Goal: Information Seeking & Learning: Learn about a topic

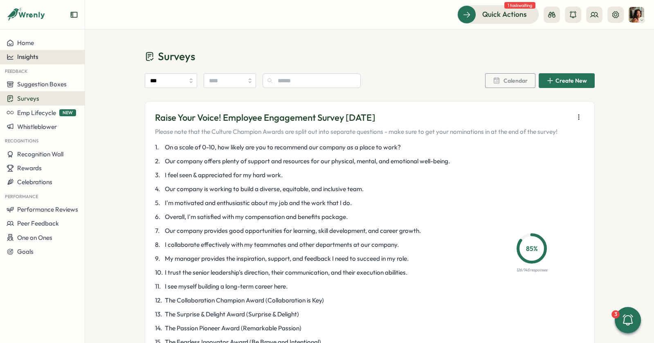
click at [59, 54] on div "Insights" at bounding box center [43, 56] width 72 height 7
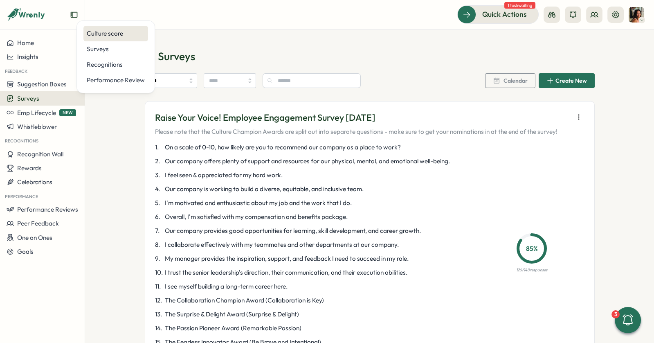
click at [117, 35] on div "Culture score" at bounding box center [116, 33] width 58 height 9
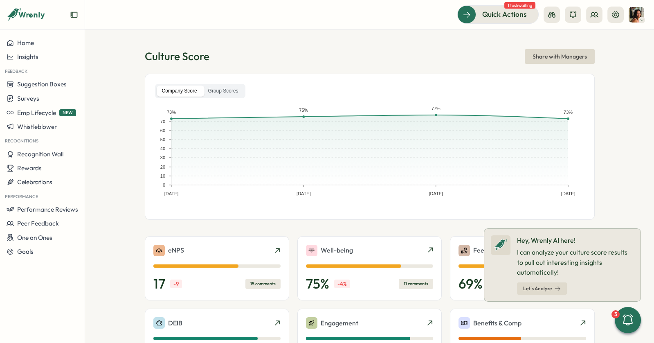
click at [332, 31] on section "Culture Score Share with Managers Company Score Group Scores Nov 26, 24 Feb 25,…" at bounding box center [369, 186] width 569 height 314
click at [228, 92] on label "Group Scores" at bounding box center [223, 91] width 41 height 11
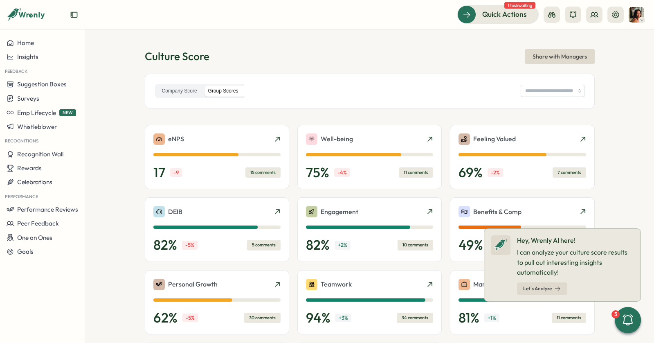
type input "**********"
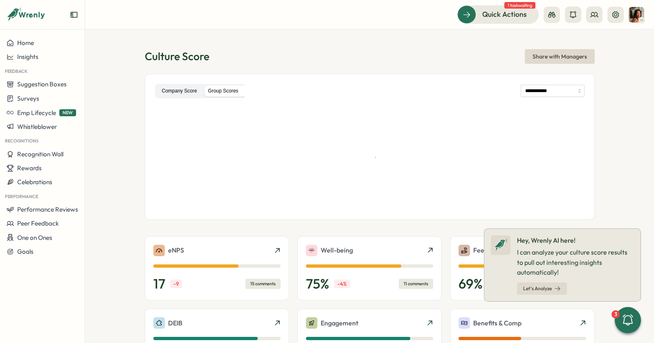
click at [163, 86] on label "Company Score" at bounding box center [180, 91] width 46 height 11
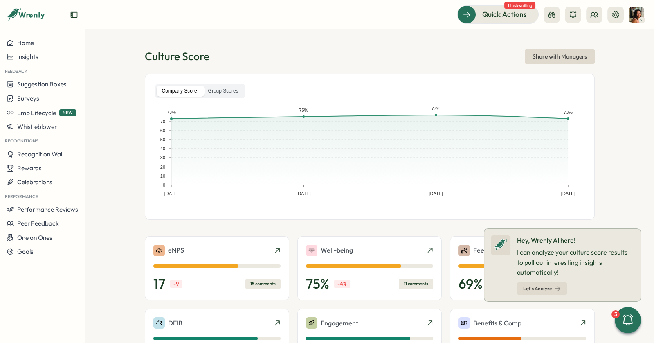
click at [248, 92] on div "Company Score Group Scores" at bounding box center [370, 91] width 430 height 14
click at [226, 95] on label "Group Scores" at bounding box center [223, 91] width 41 height 11
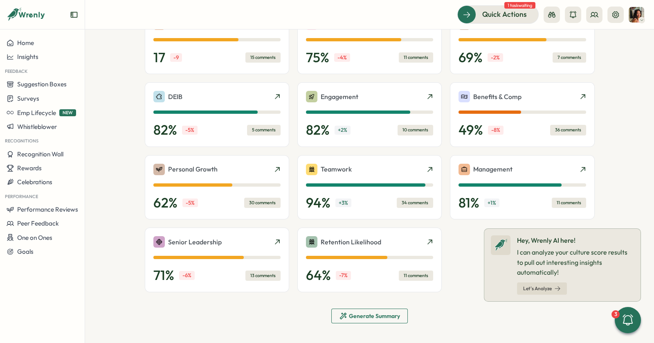
scroll to position [220, 0]
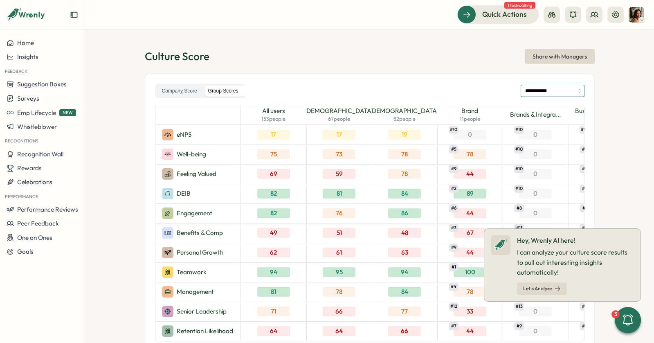
click at [536, 89] on input "**********" at bounding box center [553, 91] width 64 height 12
type input "**********"
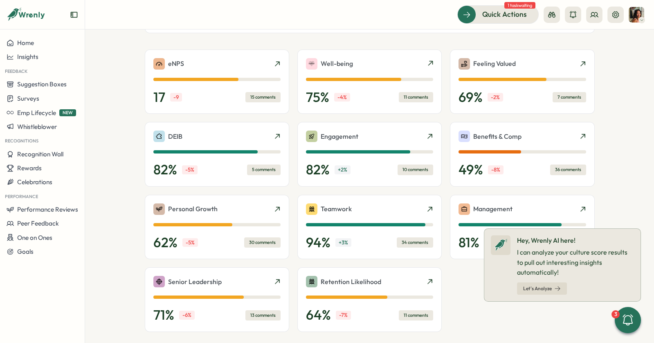
scroll to position [317, 0]
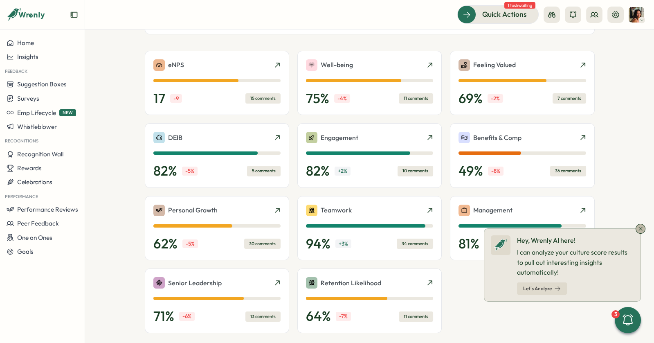
click at [640, 229] on icon at bounding box center [641, 229] width 7 height 7
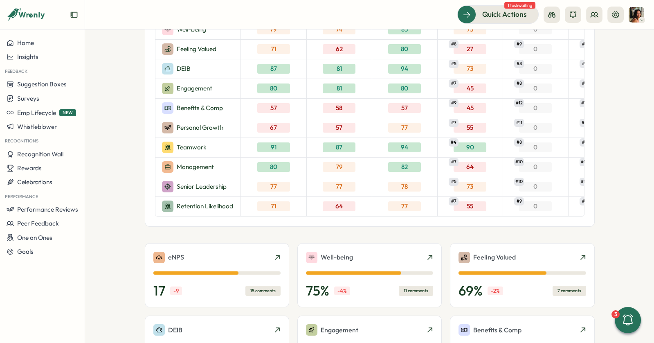
scroll to position [0, 0]
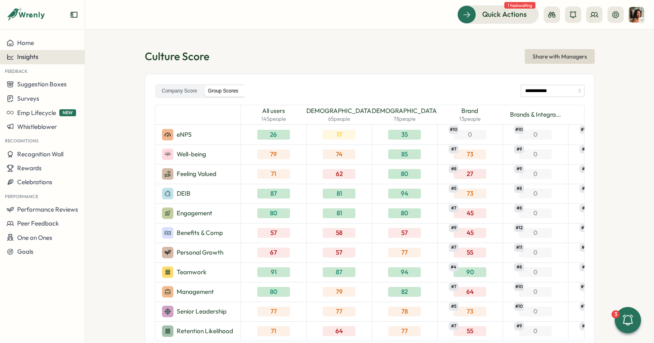
click at [20, 53] on span "Insights" at bounding box center [27, 57] width 21 height 8
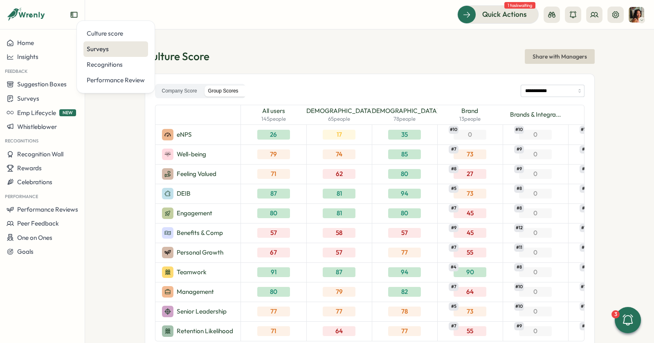
click at [110, 50] on div "Surveys" at bounding box center [116, 49] width 58 height 9
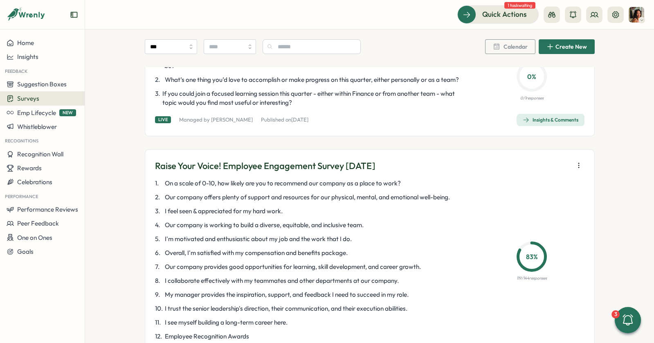
scroll to position [474, 0]
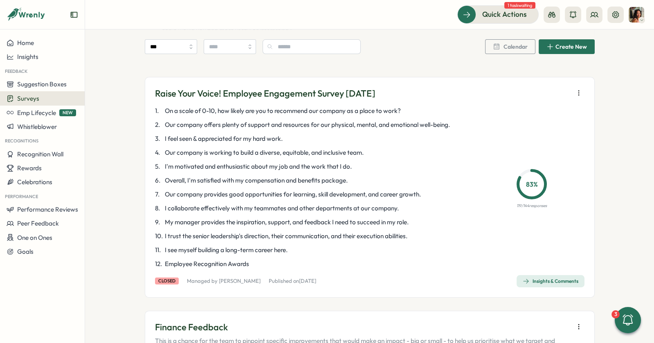
click at [540, 278] on div "Insights & Comments" at bounding box center [551, 281] width 56 height 7
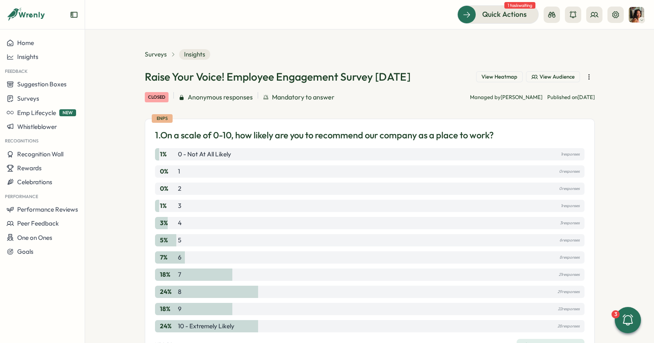
click at [490, 74] on span "View Heatmap" at bounding box center [500, 76] width 36 height 7
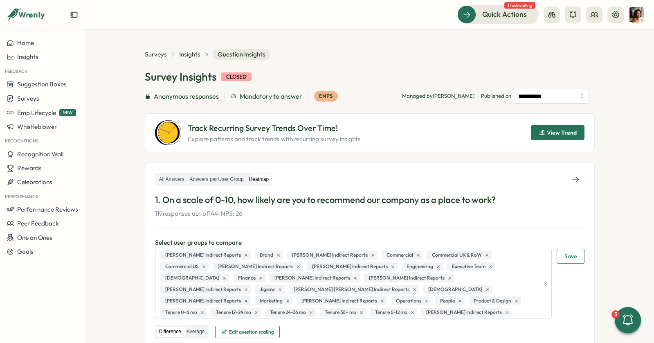
click at [545, 131] on div "View Trend" at bounding box center [558, 132] width 38 height 7
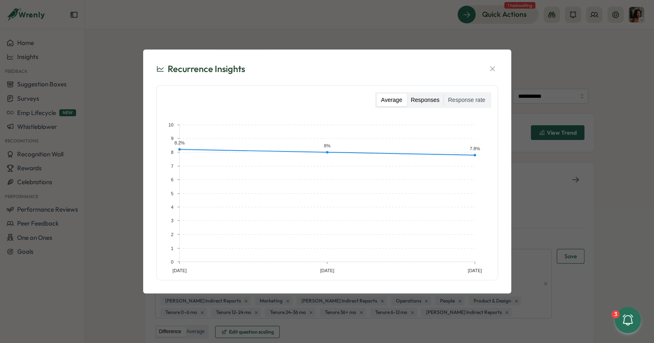
click at [438, 95] on label "Responses" at bounding box center [425, 100] width 37 height 13
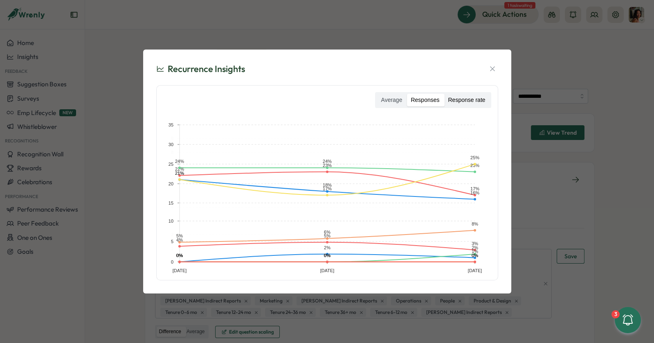
click at [462, 97] on label "Response rate" at bounding box center [466, 100] width 45 height 13
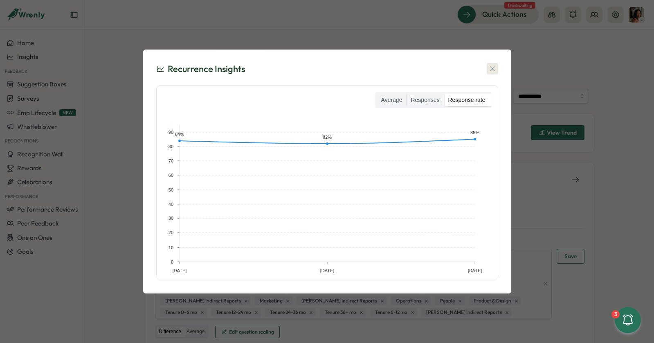
click at [491, 68] on icon "button" at bounding box center [493, 69] width 8 height 8
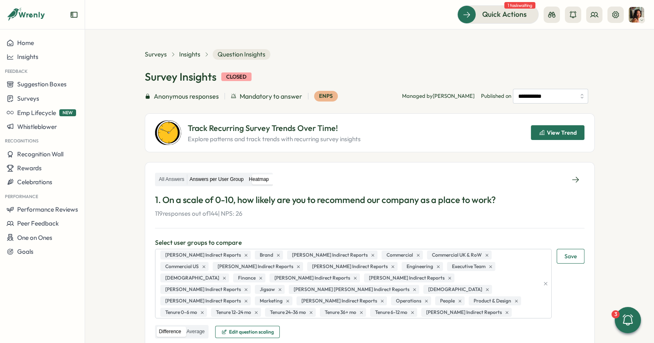
click at [193, 176] on label "Answers per User Group" at bounding box center [216, 179] width 59 height 10
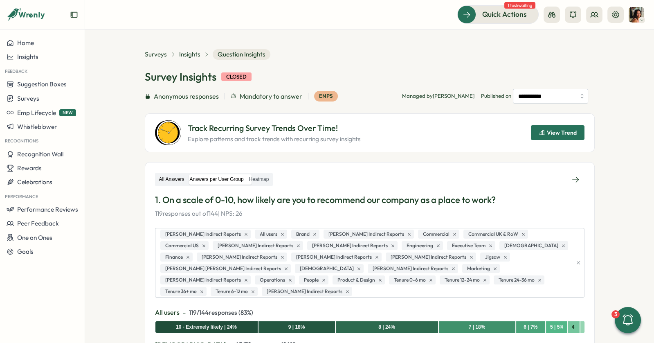
click at [165, 179] on label "All Answers" at bounding box center [172, 179] width 30 height 10
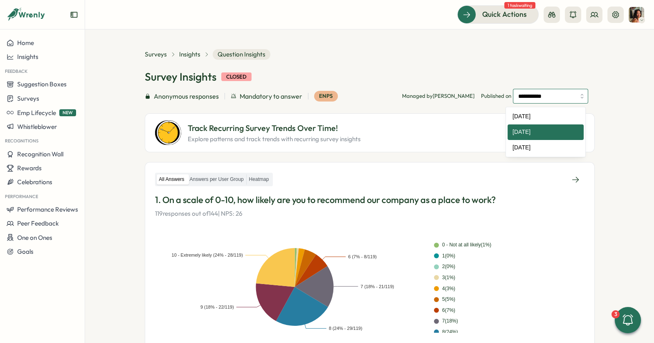
click at [559, 95] on input "**********" at bounding box center [550, 96] width 75 height 15
drag, startPoint x: 552, startPoint y: 76, endPoint x: 525, endPoint y: 86, distance: 29.1
click at [552, 76] on div "Survey Insights closed" at bounding box center [370, 77] width 450 height 14
click at [191, 54] on span "Insights" at bounding box center [189, 54] width 21 height 9
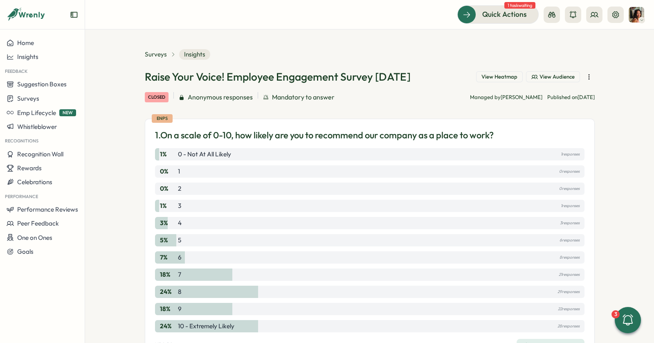
click at [584, 72] on button "button" at bounding box center [589, 76] width 11 height 11
click at [422, 52] on div "Surveys Insights" at bounding box center [370, 54] width 450 height 11
click at [29, 61] on button "Insights" at bounding box center [42, 57] width 85 height 14
click at [115, 37] on div "Culture score" at bounding box center [116, 33] width 58 height 9
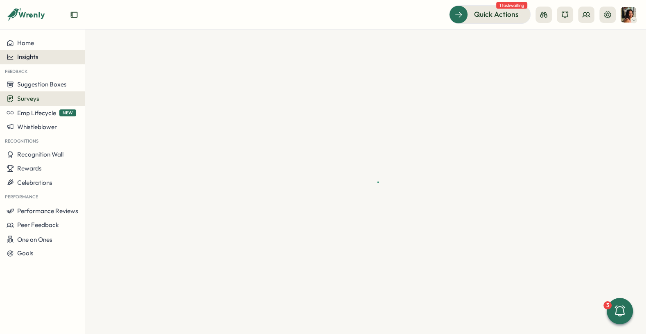
click at [45, 52] on button "Insights" at bounding box center [42, 57] width 85 height 14
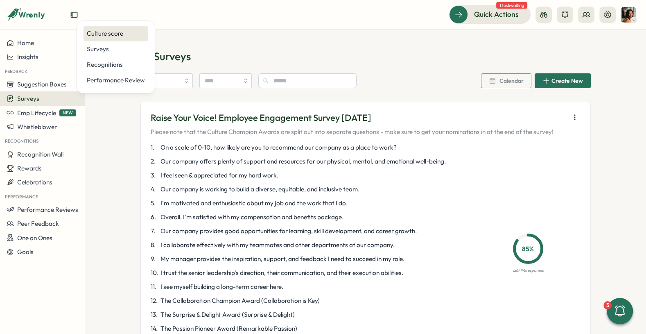
click at [104, 35] on div "Culture score" at bounding box center [116, 33] width 58 height 9
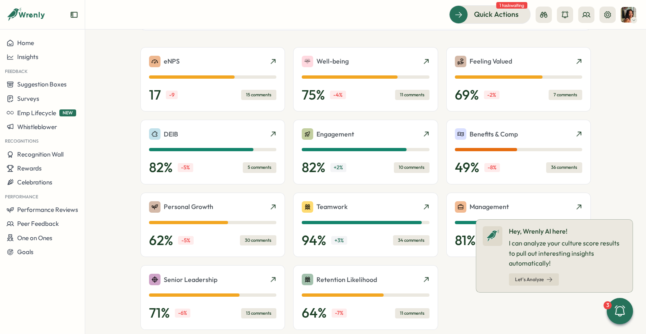
scroll to position [234, 0]
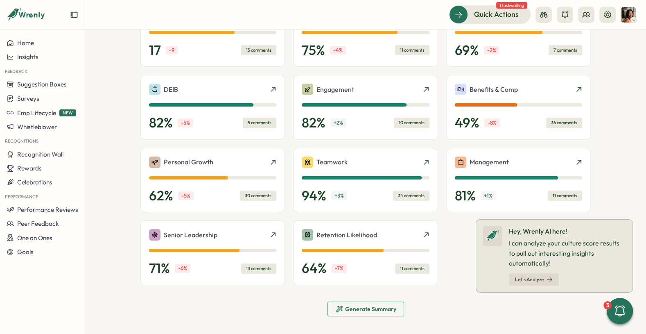
click at [356, 310] on span "Generate Summary" at bounding box center [370, 309] width 51 height 6
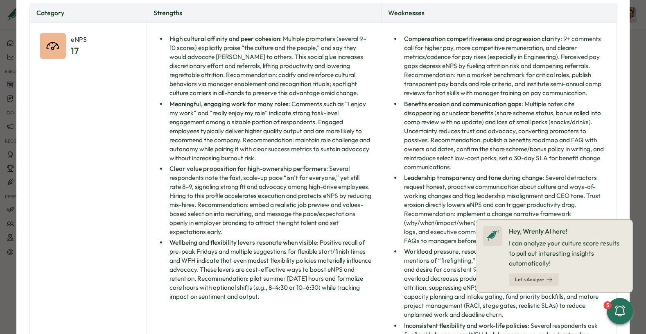
scroll to position [0, 0]
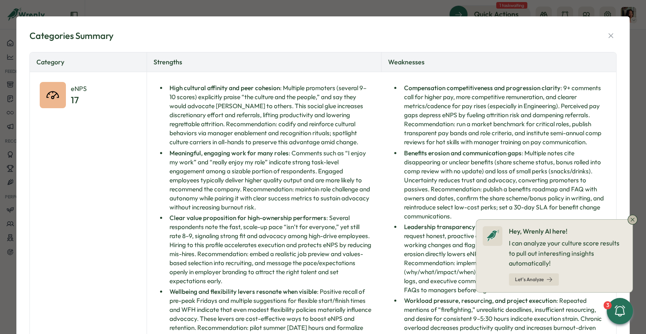
click at [632, 219] on icon at bounding box center [632, 219] width 7 height 7
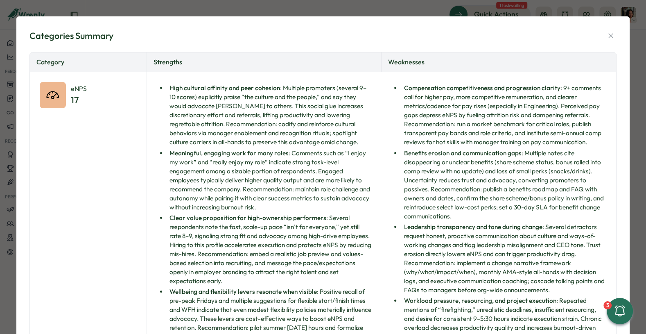
click at [607, 32] on icon "button" at bounding box center [611, 36] width 8 height 8
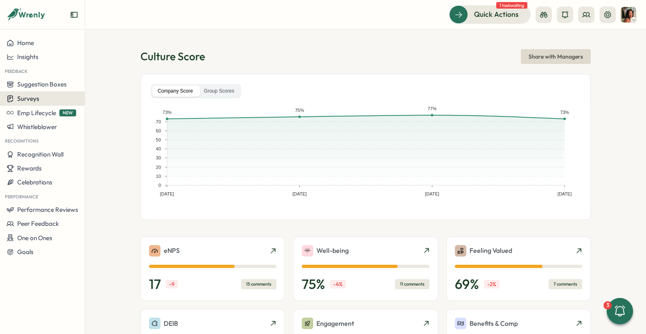
click at [26, 96] on span "Surveys" at bounding box center [28, 99] width 22 height 8
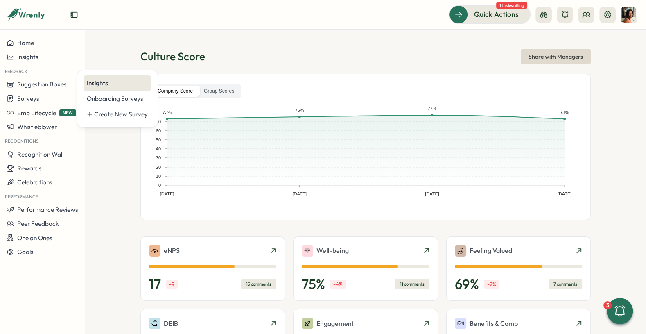
click at [92, 82] on div "Insights" at bounding box center [117, 83] width 61 height 9
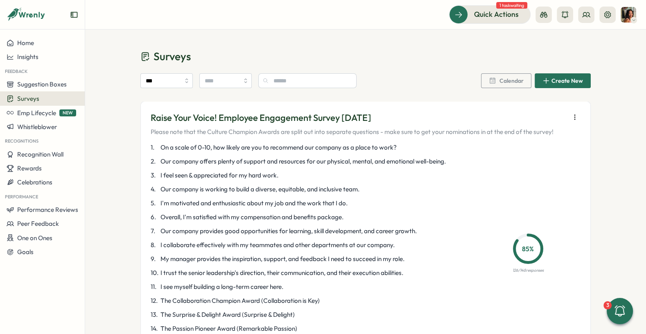
scroll to position [29, 0]
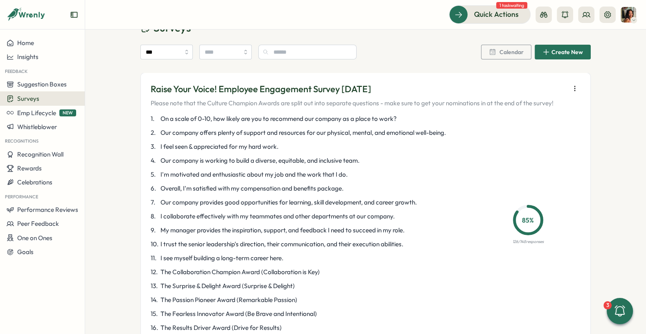
click at [575, 88] on icon "button" at bounding box center [575, 88] width 8 height 8
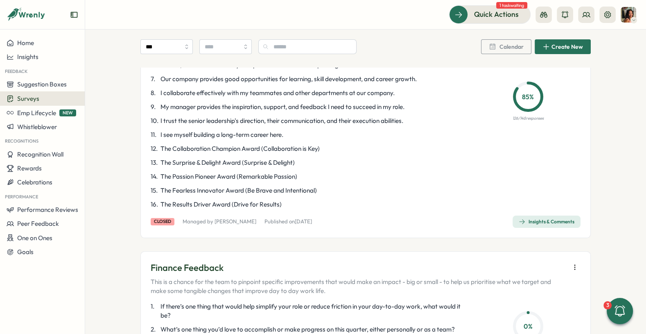
scroll to position [218, 0]
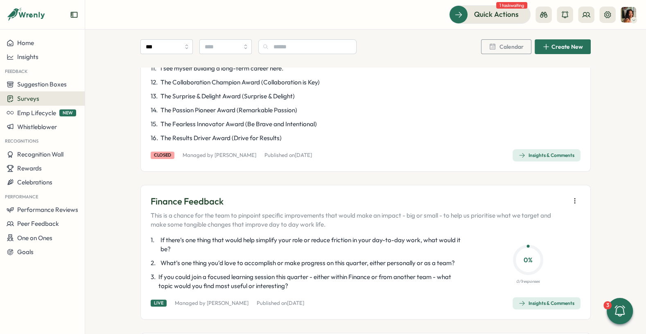
click at [537, 153] on div "Insights & Comments" at bounding box center [547, 155] width 56 height 7
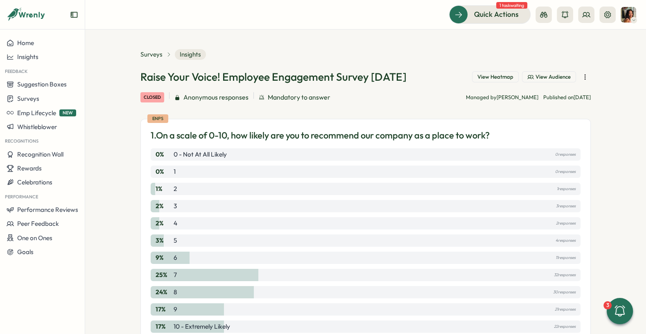
click at [586, 77] on icon "button" at bounding box center [585, 77] width 8 height 8
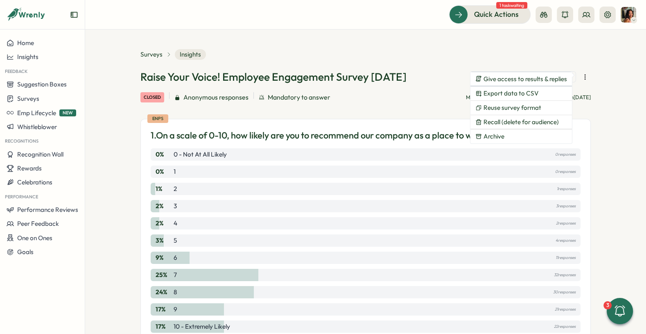
click at [487, 56] on div "Surveys Insights" at bounding box center [365, 54] width 450 height 11
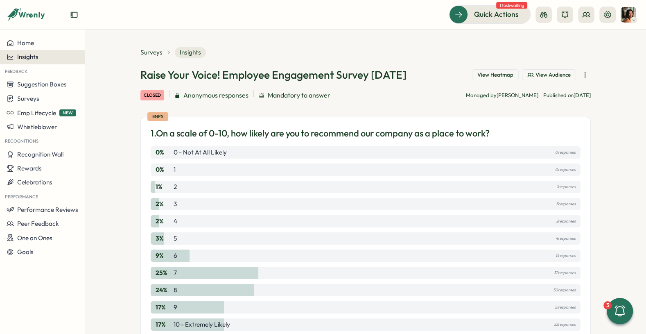
click at [10, 50] on button "Insights" at bounding box center [42, 57] width 85 height 14
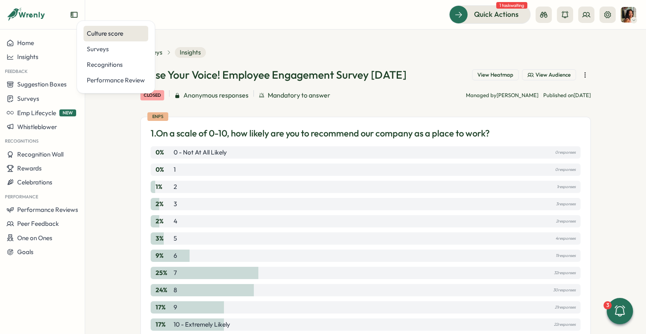
click at [102, 35] on div "Culture score" at bounding box center [116, 33] width 58 height 9
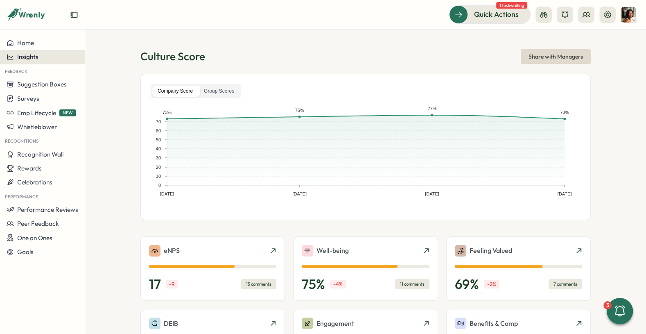
click at [63, 55] on div "Insights" at bounding box center [43, 56] width 72 height 7
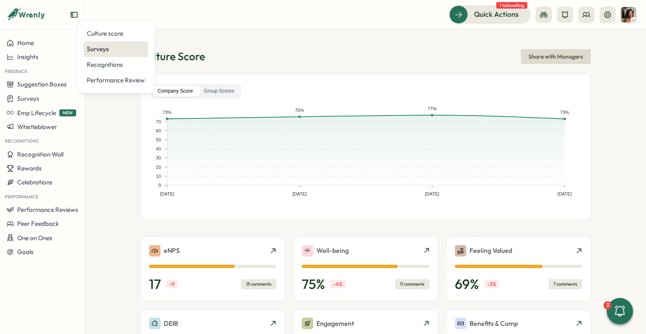
click at [89, 50] on div "Surveys" at bounding box center [116, 49] width 58 height 9
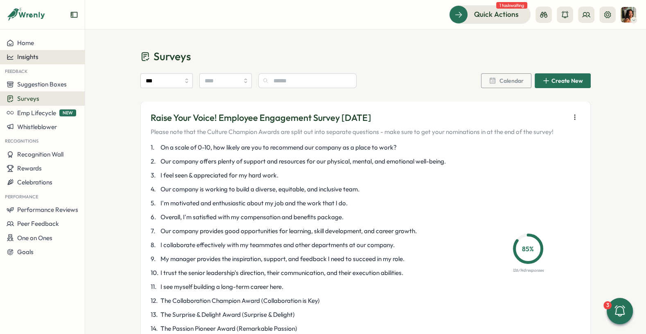
click at [41, 59] on div "Insights" at bounding box center [43, 56] width 72 height 7
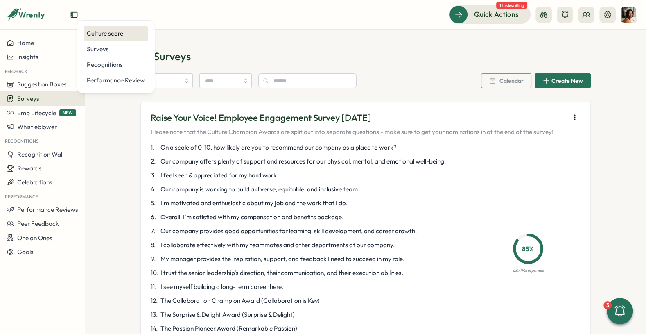
click at [99, 38] on div "Culture score" at bounding box center [116, 33] width 58 height 9
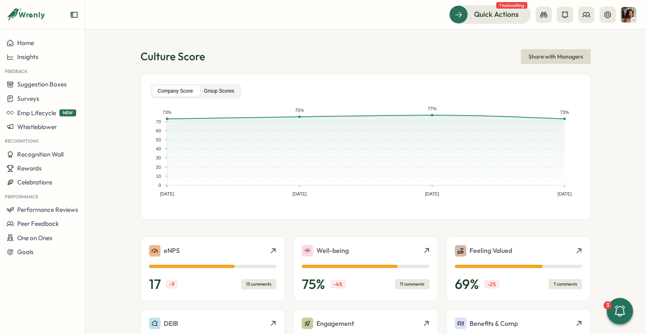
click at [228, 90] on label "Group Scores" at bounding box center [219, 91] width 41 height 11
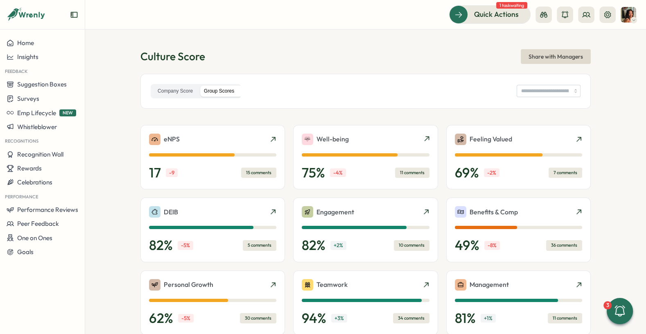
type input "**********"
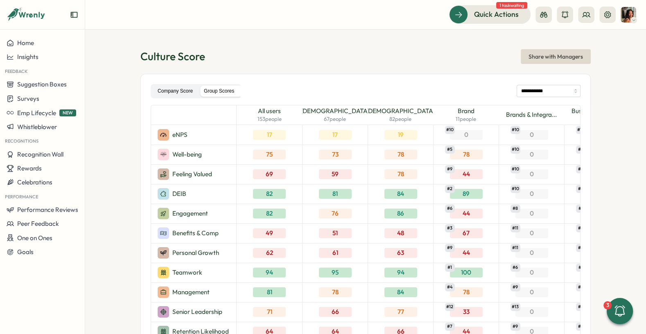
click at [189, 93] on label "Company Score" at bounding box center [175, 91] width 46 height 11
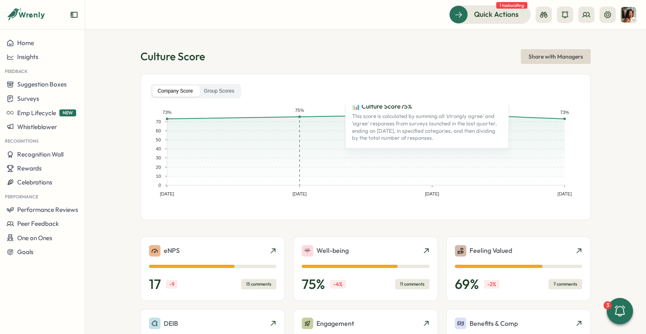
scroll to position [234, 0]
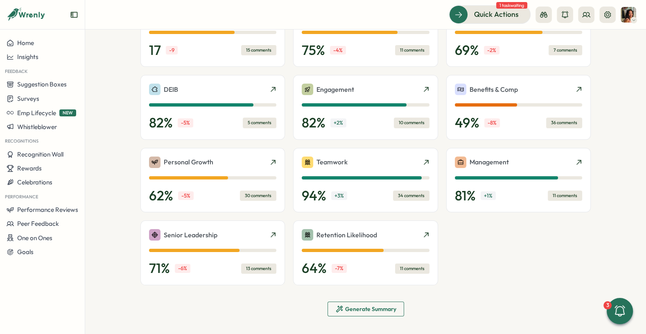
click at [375, 306] on span "Generate Summary" at bounding box center [370, 309] width 51 height 6
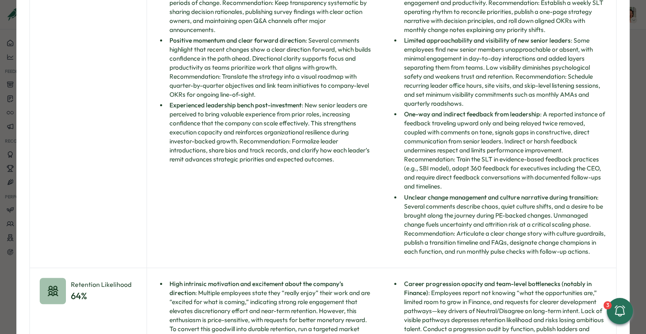
scroll to position [3781, 0]
